Goal: Task Accomplishment & Management: Use online tool/utility

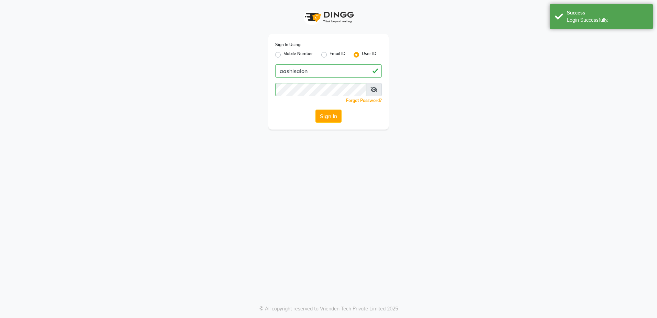
click at [329, 119] on button "Sign In" at bounding box center [329, 115] width 26 height 13
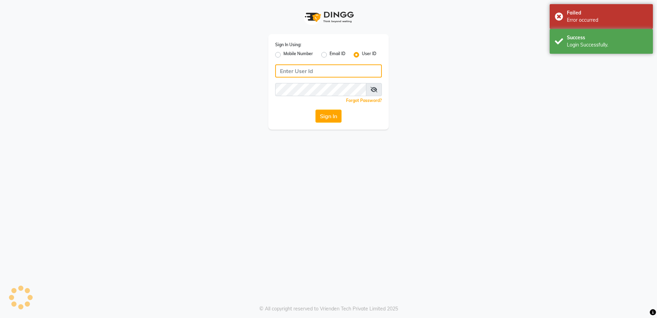
type input "aashisalon"
click at [323, 114] on button "Sign In" at bounding box center [329, 115] width 26 height 13
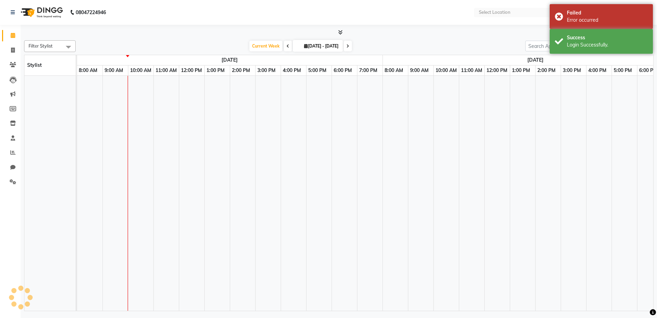
select select "en"
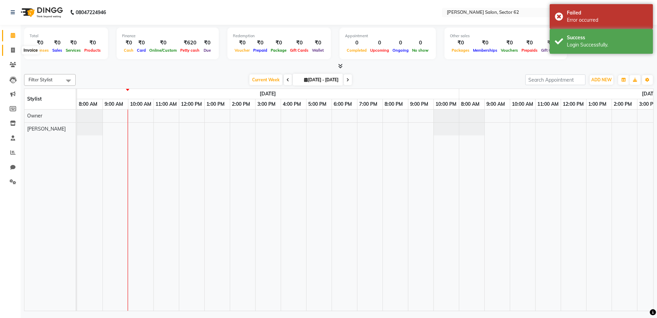
click at [16, 52] on span at bounding box center [13, 50] width 12 height 8
select select "service"
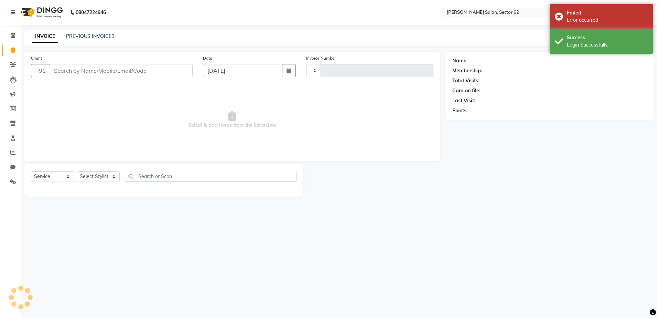
type input "0936"
select select "8124"
select select "82265"
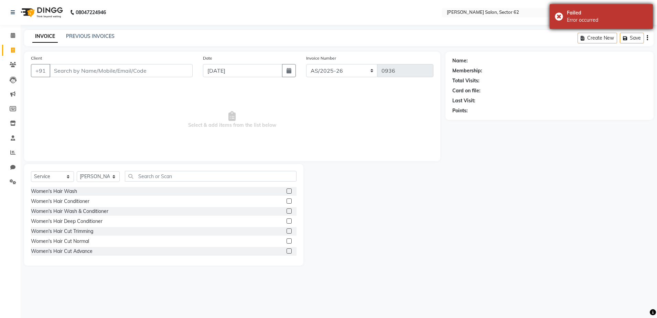
click at [617, 8] on div "Failed Error occurred" at bounding box center [601, 16] width 103 height 25
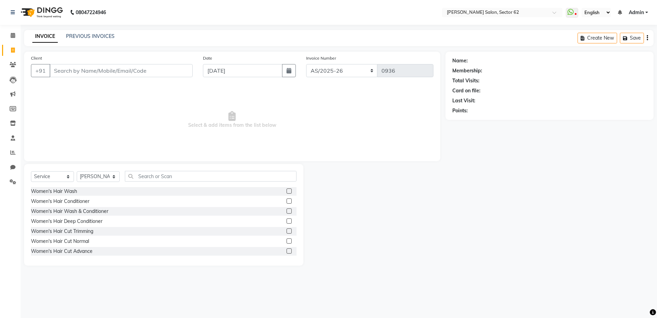
click at [137, 104] on span "Select & add items from the list below" at bounding box center [232, 119] width 403 height 69
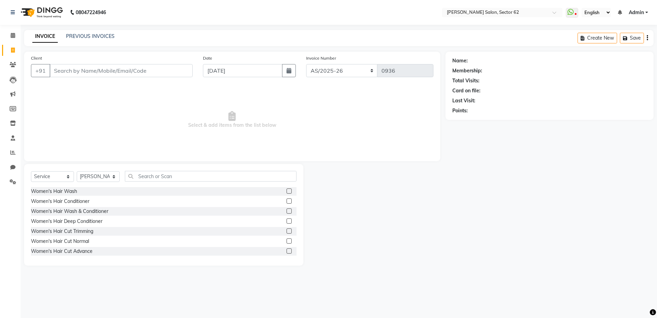
click at [137, 104] on span "Select & add items from the list below" at bounding box center [232, 119] width 403 height 69
